Goal: Task Accomplishment & Management: Manage account settings

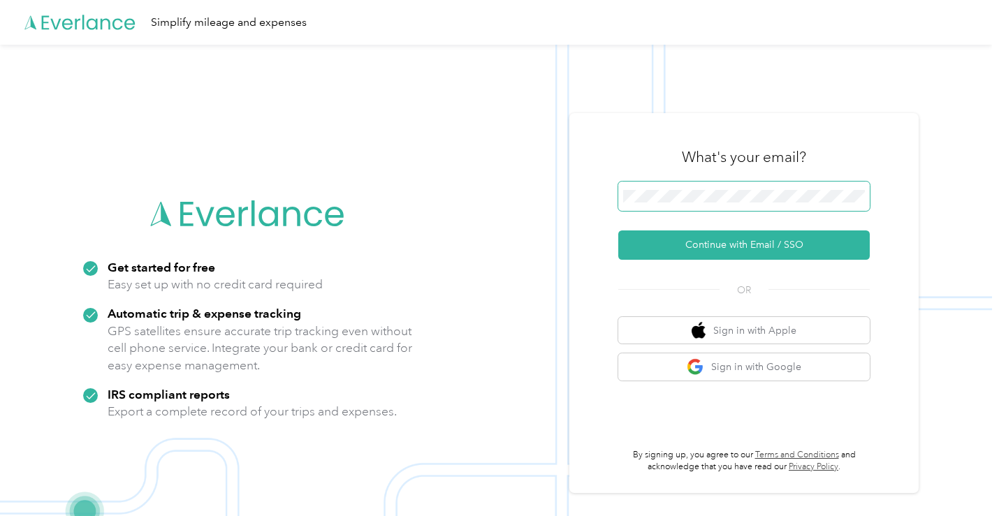
click at [673, 188] on span at bounding box center [743, 196] width 251 height 29
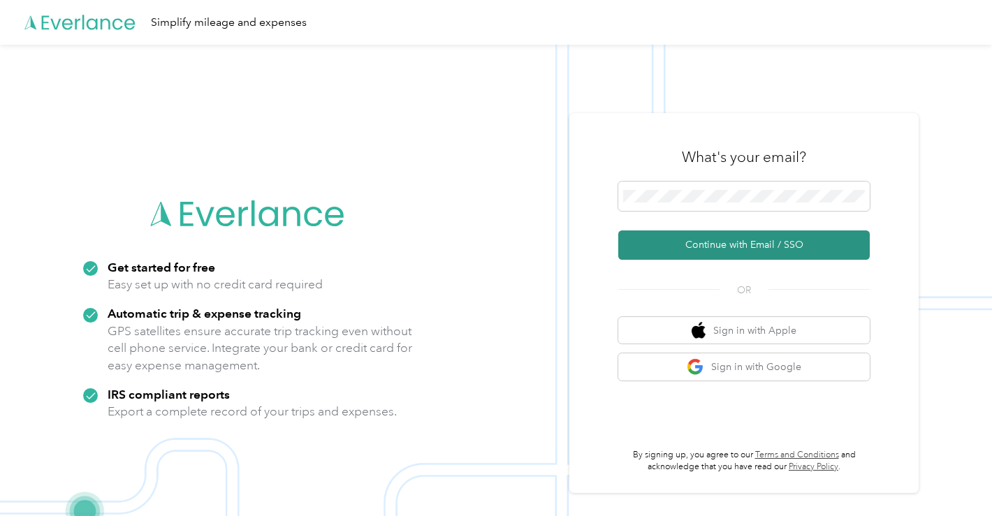
click at [749, 248] on button "Continue with Email / SSO" at bounding box center [743, 244] width 251 height 29
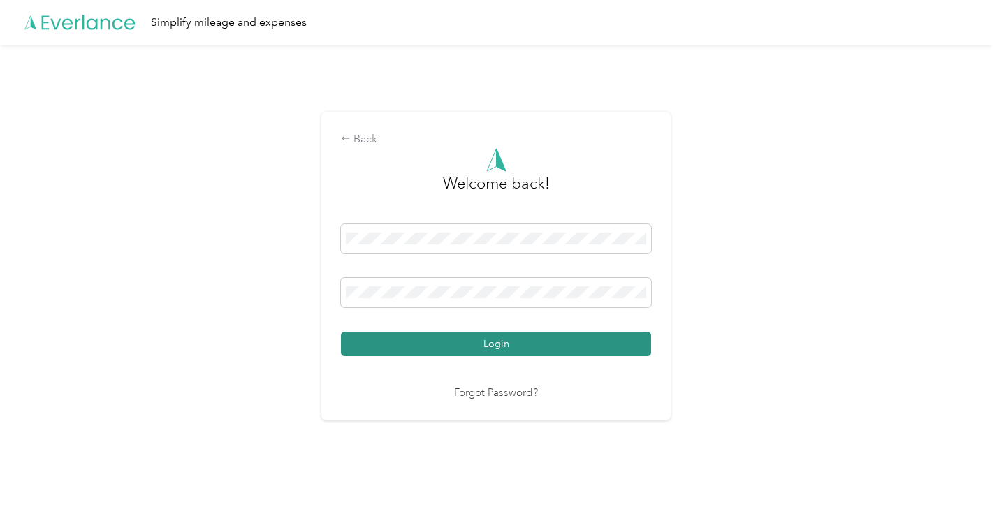
click at [513, 344] on button "Login" at bounding box center [496, 344] width 310 height 24
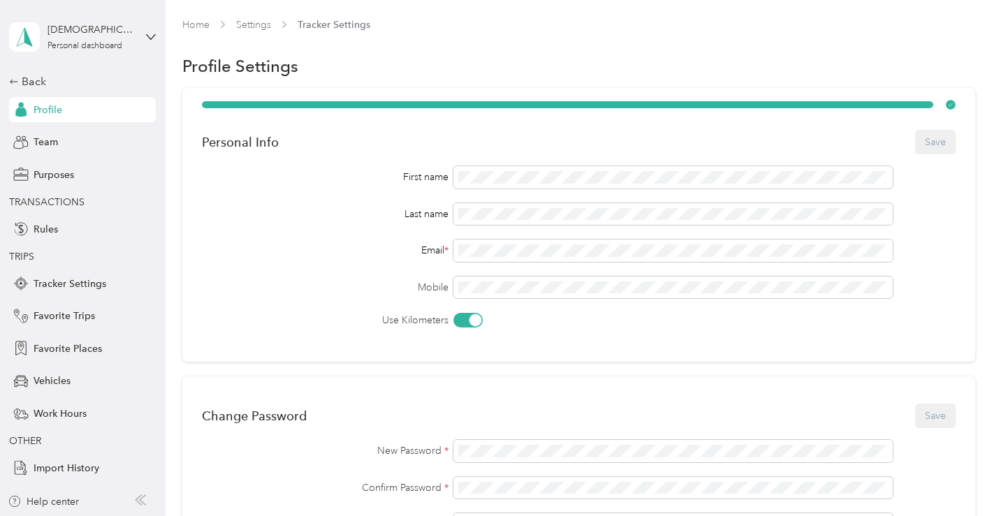
click at [140, 36] on div "[PERSON_NAME] Personal dashboard" at bounding box center [82, 37] width 147 height 49
click at [68, 116] on div "Team dashboard" at bounding box center [59, 110] width 75 height 15
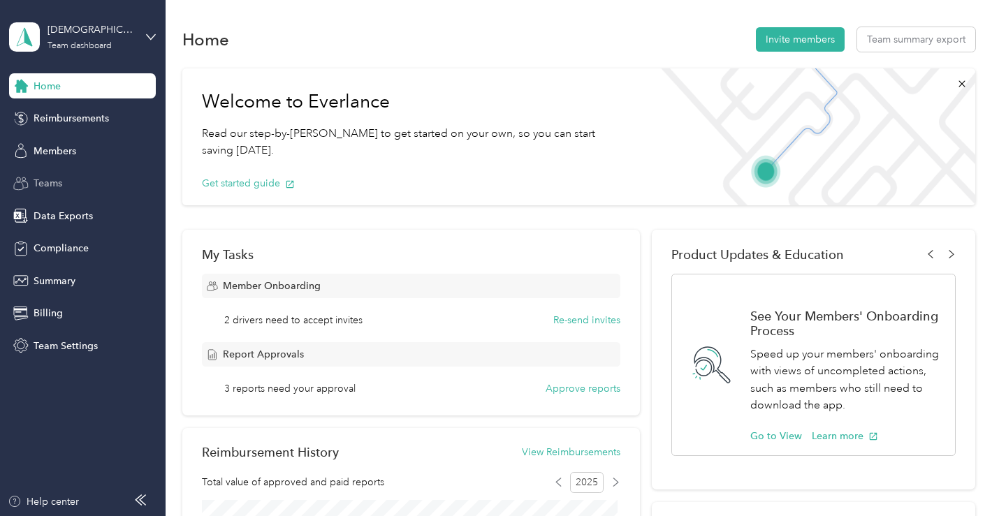
click at [84, 187] on div "Teams" at bounding box center [82, 183] width 147 height 25
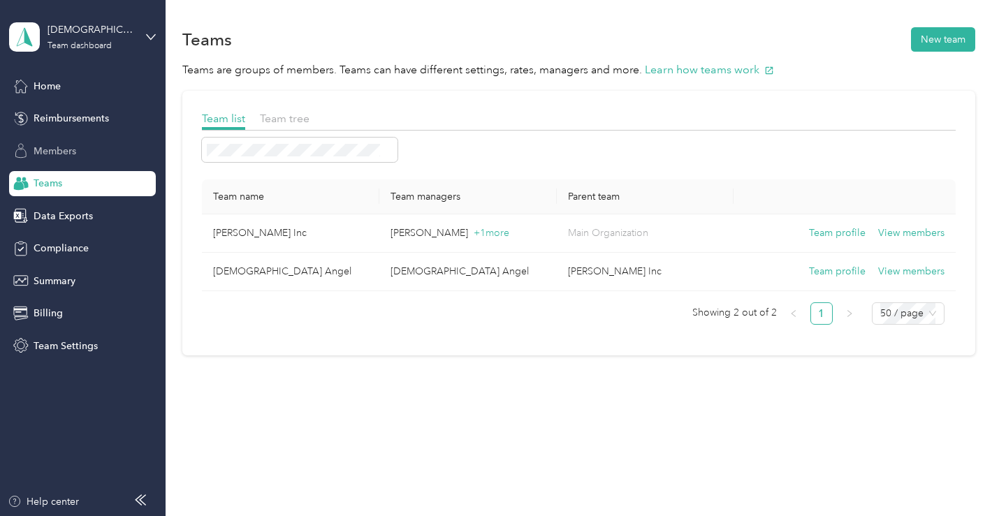
click at [98, 147] on div "Members" at bounding box center [82, 150] width 147 height 25
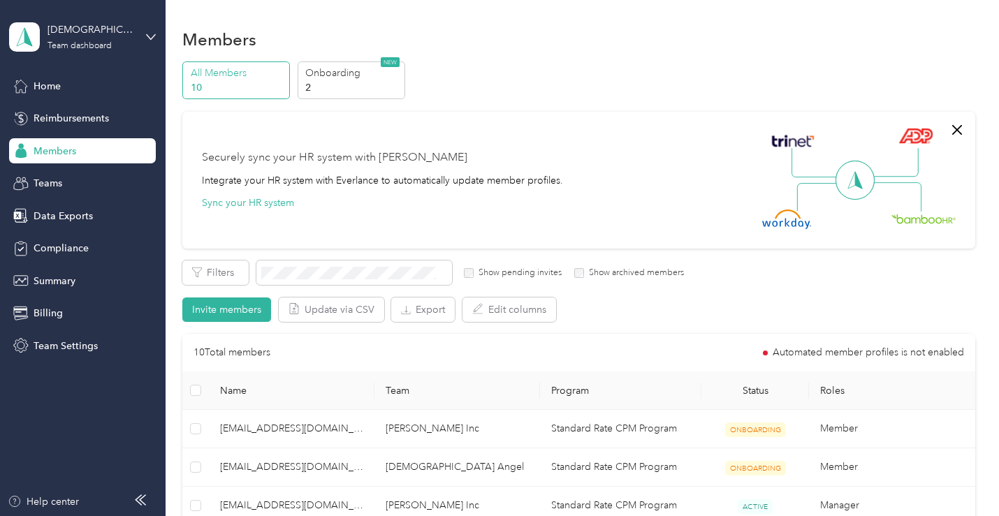
scroll to position [210, 0]
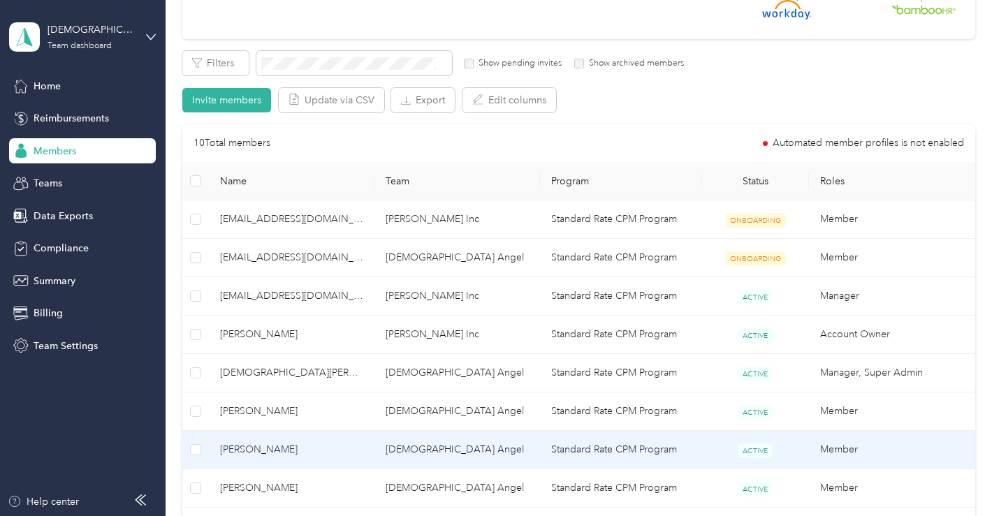
click at [295, 446] on span "[PERSON_NAME]" at bounding box center [291, 449] width 143 height 15
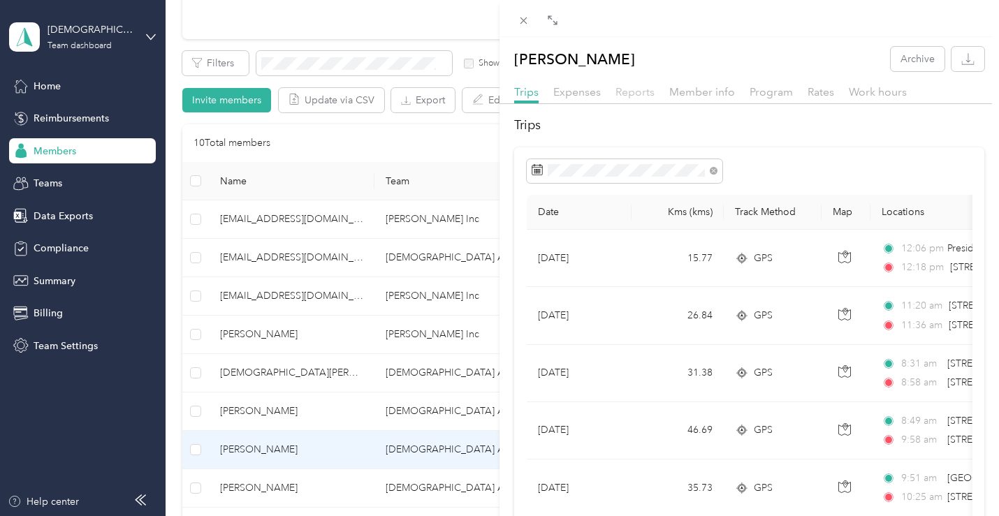
click at [629, 93] on span "Reports" at bounding box center [634, 91] width 39 height 13
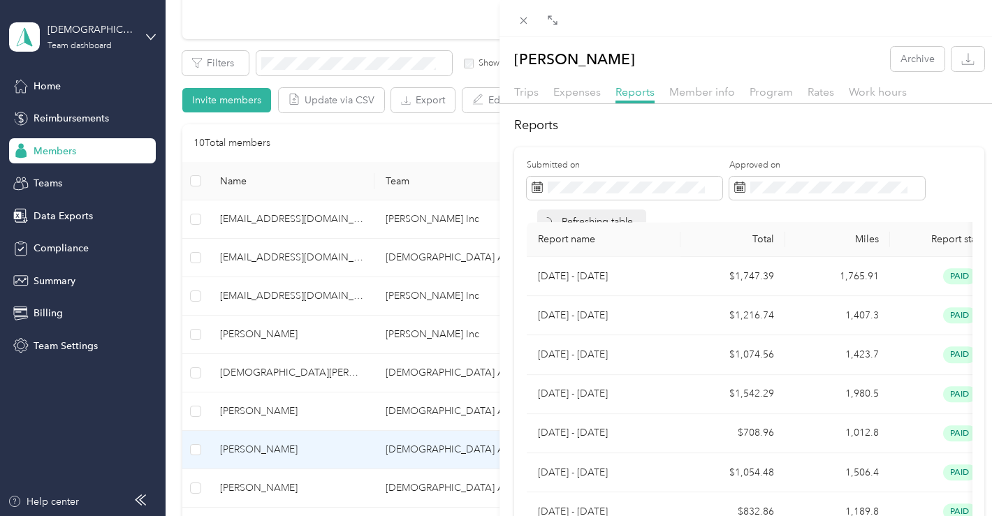
click at [149, 41] on div "[PERSON_NAME] Archive Trips Expenses Reports Member info Program Rates Work hou…" at bounding box center [499, 258] width 999 height 516
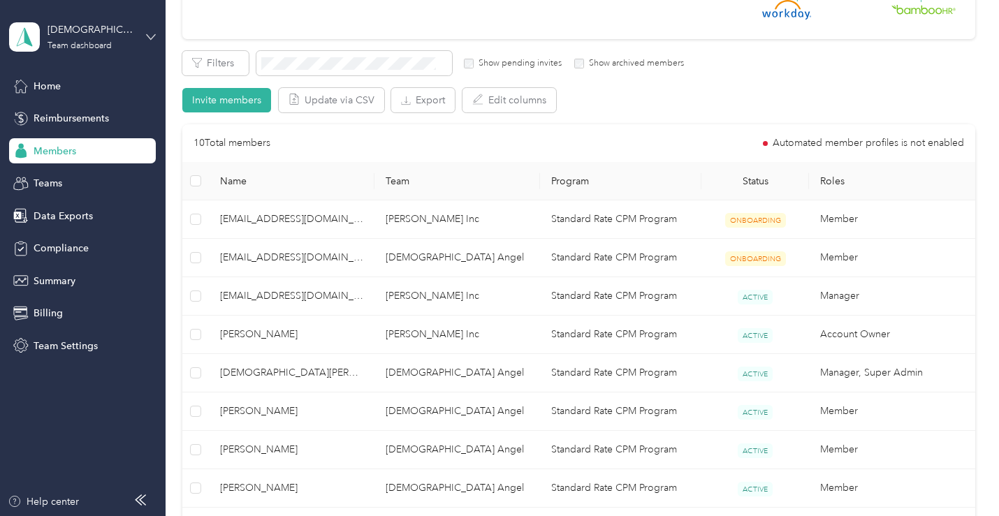
click at [154, 32] on icon at bounding box center [151, 37] width 10 height 10
click at [49, 182] on div "Log out" at bounding box center [196, 178] width 353 height 24
